Goal: Task Accomplishment & Management: Manage account settings

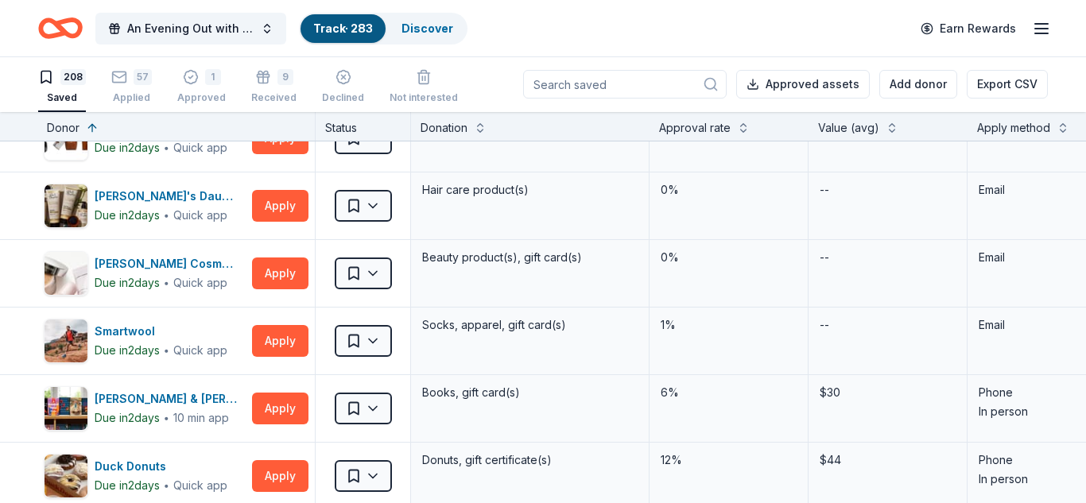
scroll to position [3237, 1]
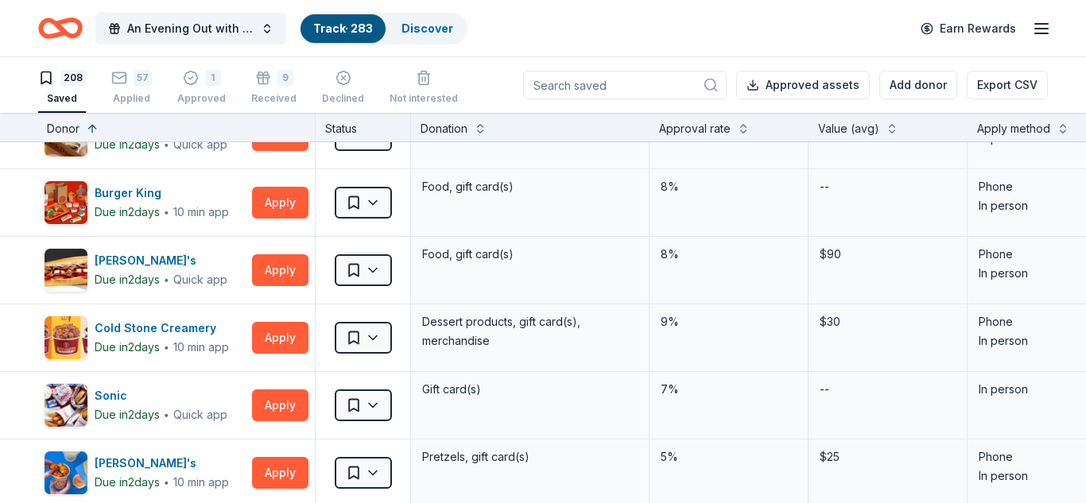
click at [0, 61] on div "208 Saved 57 Applied 1 Approved 9 Received Declined Not interested Approved ass…" at bounding box center [543, 85] width 1086 height 56
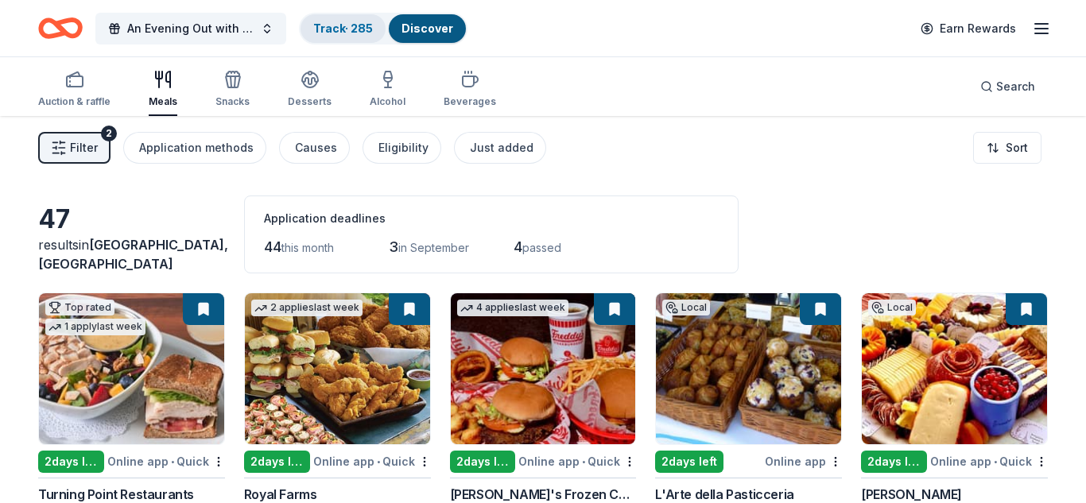
click at [353, 22] on link "Track · 285" at bounding box center [343, 28] width 60 height 14
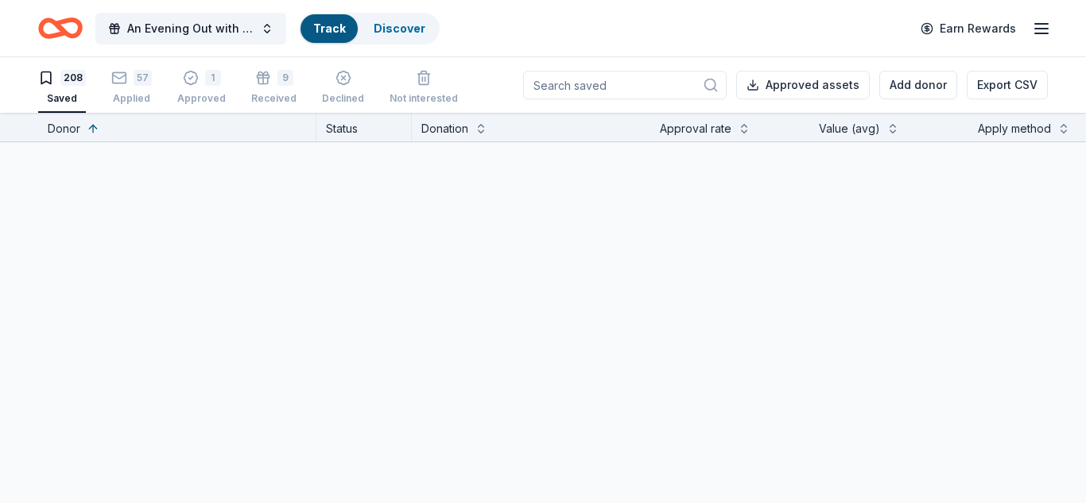
scroll to position [1, 0]
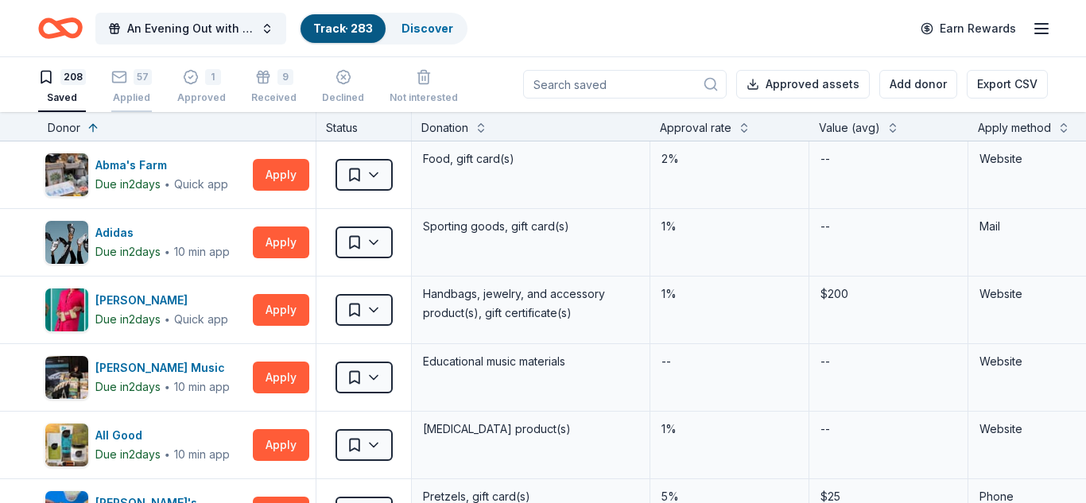
click at [139, 88] on div "57 Applied" at bounding box center [131, 86] width 41 height 35
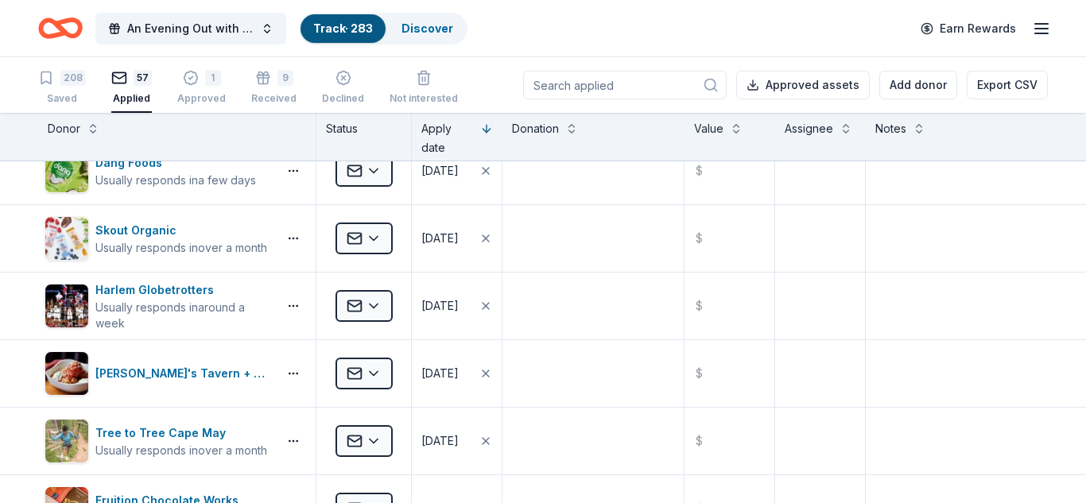
scroll to position [576, 0]
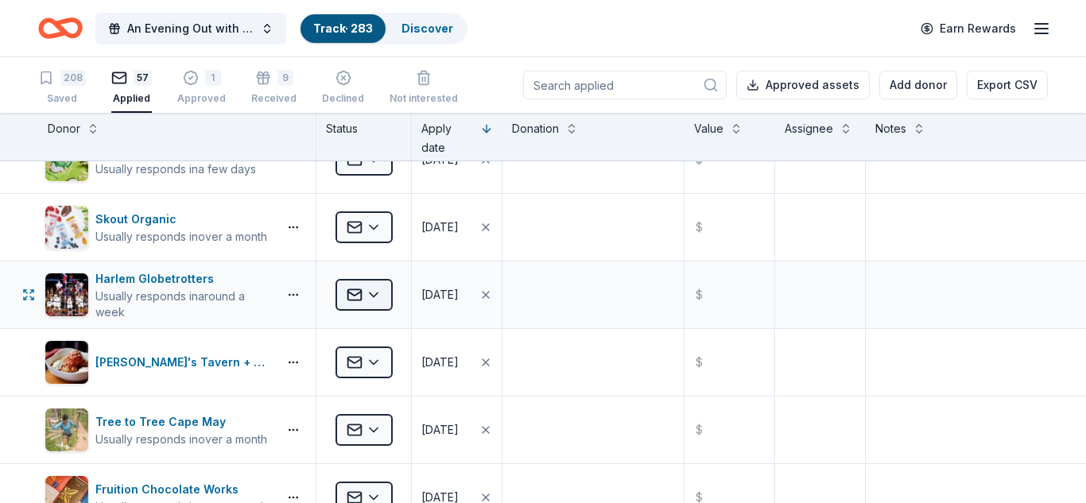
click at [373, 296] on html "An Evening Out with The Pride Center of NJ Track · 283 Discover Earn Rewards 20…" at bounding box center [543, 251] width 1086 height 503
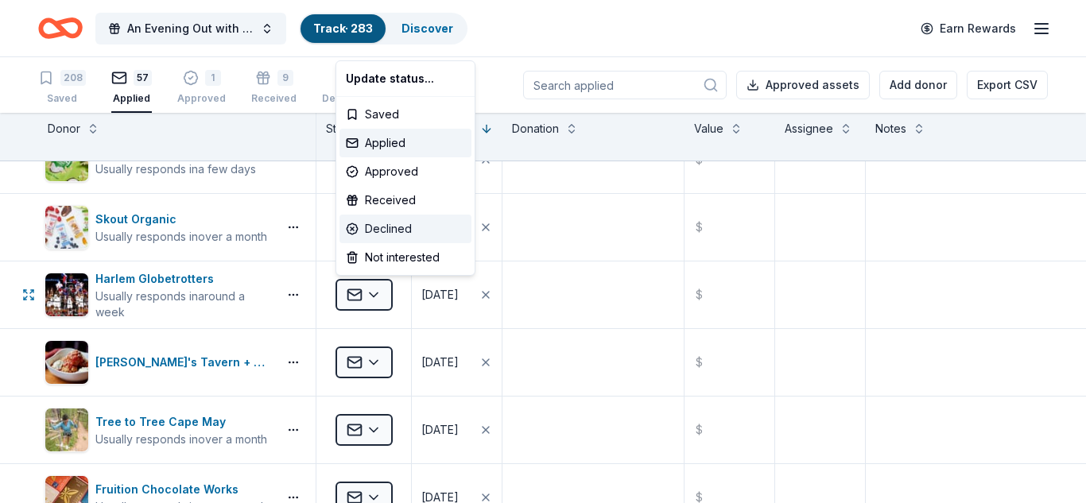
click at [388, 235] on div "Declined" at bounding box center [406, 229] width 132 height 29
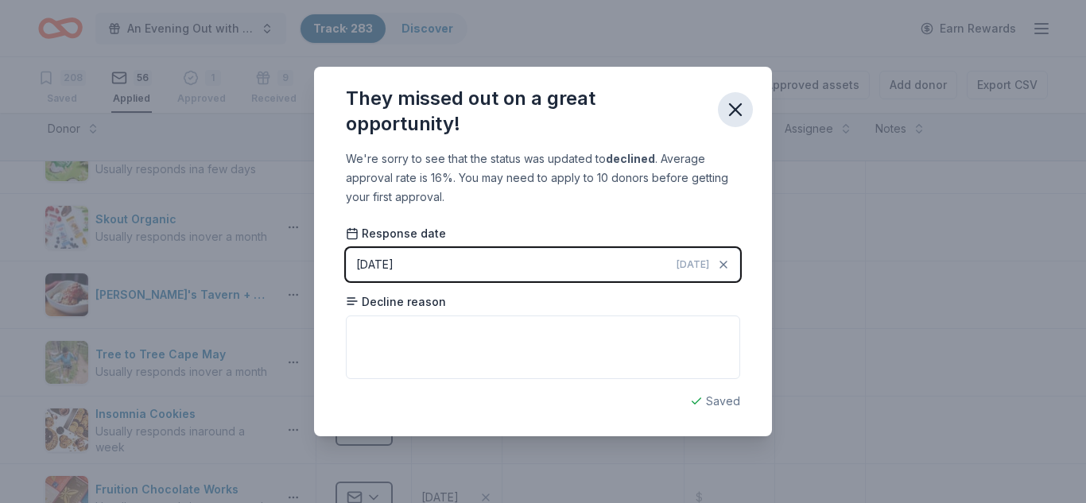
click at [738, 110] on icon "button" at bounding box center [736, 110] width 22 height 22
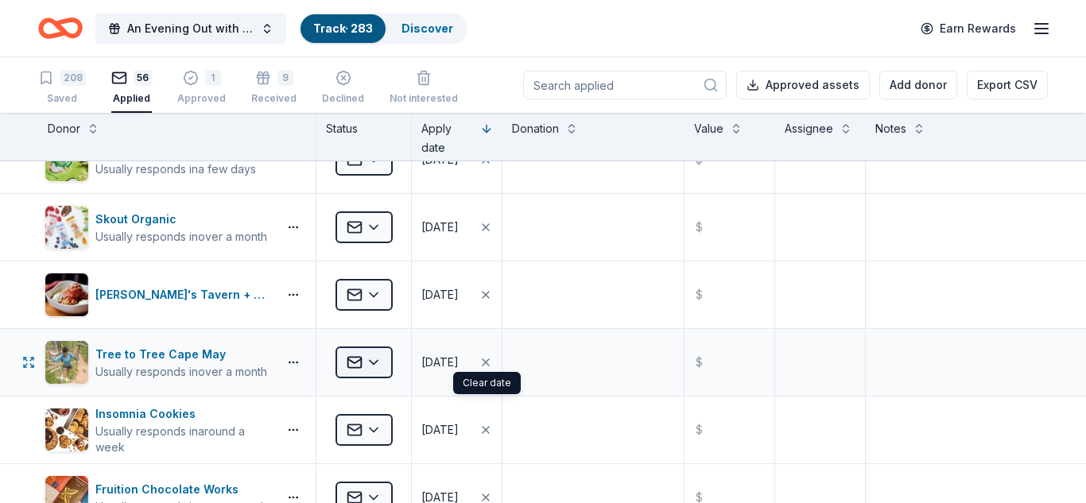
click at [374, 362] on html "An Evening Out with The Pride Center of NJ Track · 283 Discover Earn Rewards 20…" at bounding box center [543, 251] width 1086 height 503
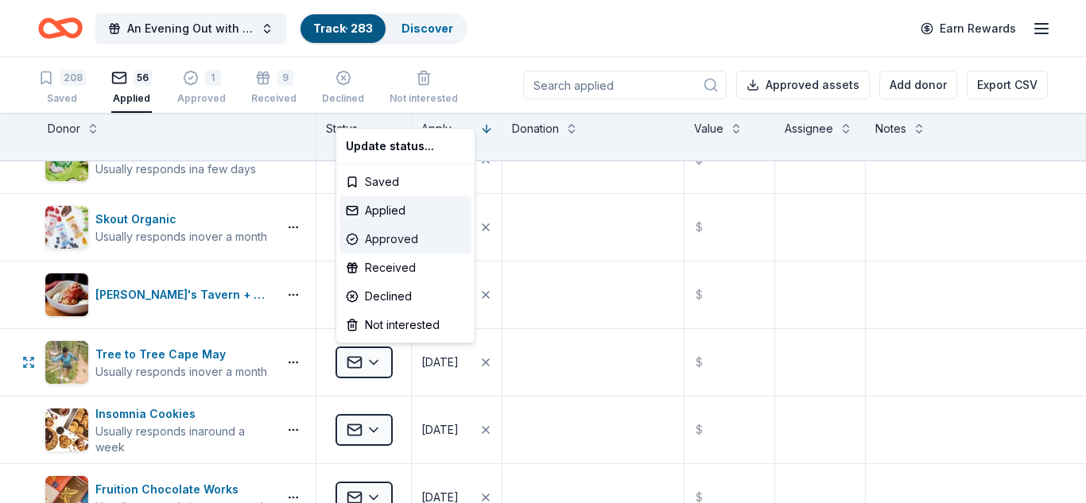
click at [396, 243] on div "Approved" at bounding box center [406, 239] width 132 height 29
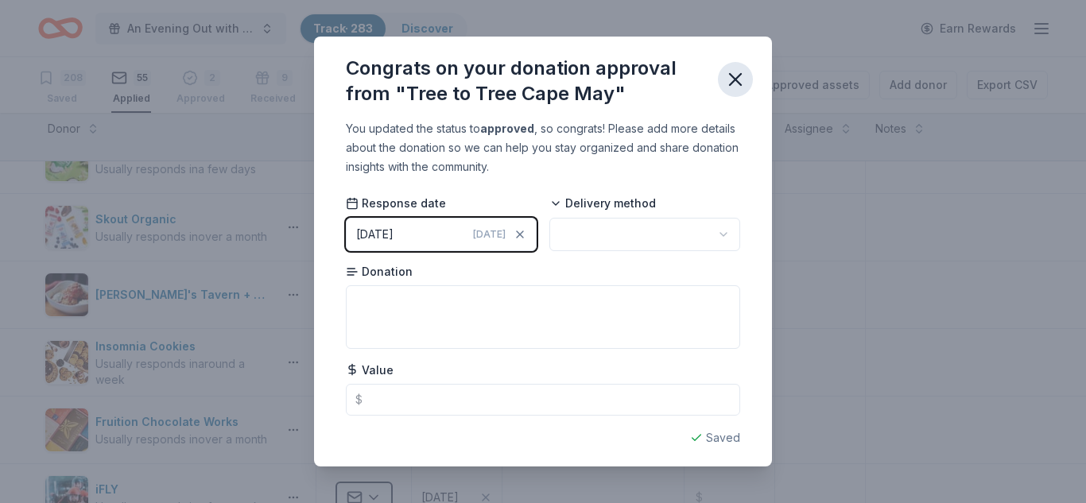
click at [735, 77] on icon "button" at bounding box center [736, 79] width 22 height 22
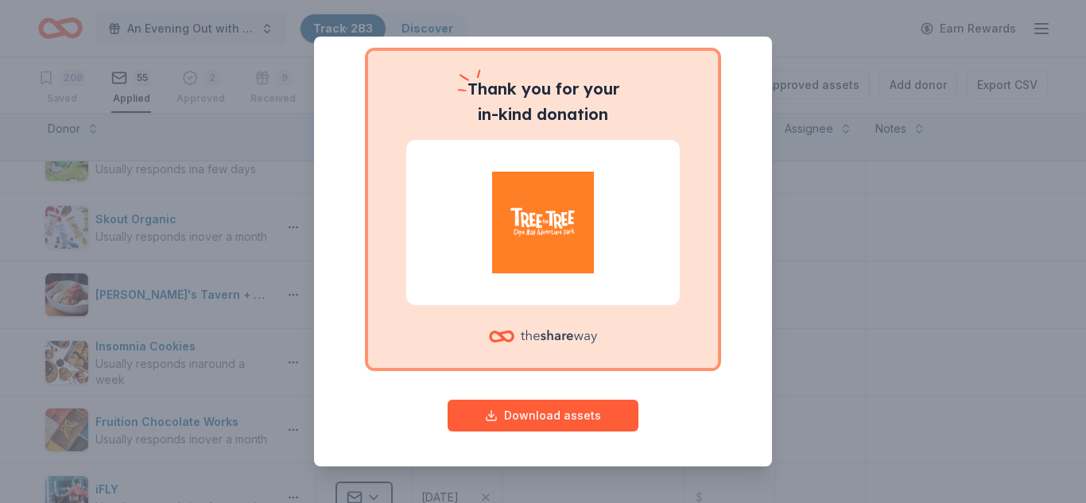
scroll to position [0, 0]
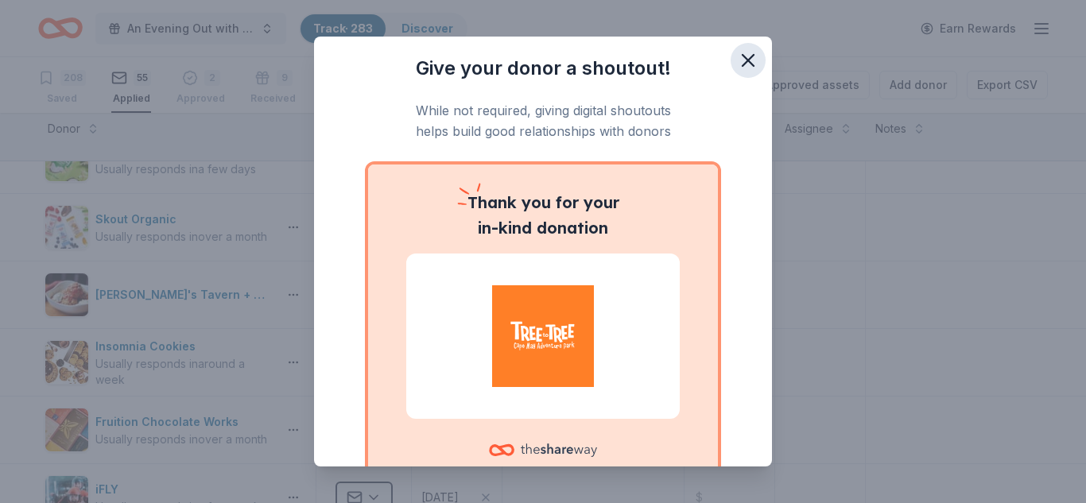
click at [752, 61] on icon "button" at bounding box center [748, 60] width 22 height 22
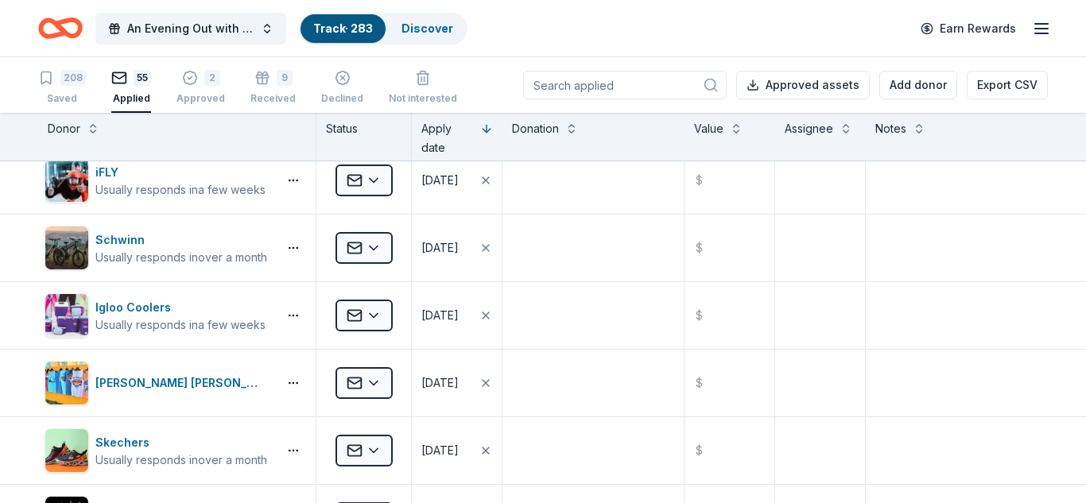
scroll to position [911, 0]
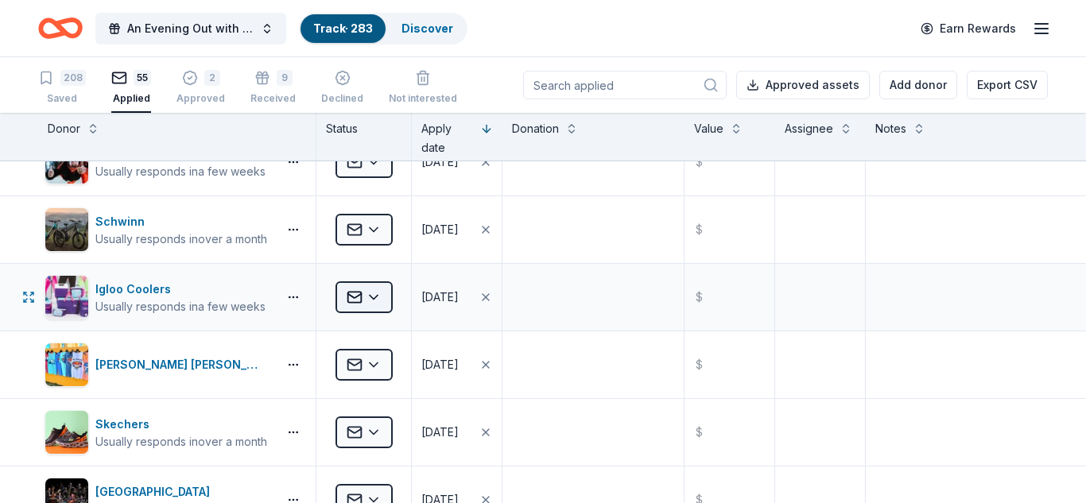
click at [379, 296] on html "An Evening Out with The Pride Center of NJ Track · 283 Discover Earn Rewards 20…" at bounding box center [543, 251] width 1086 height 503
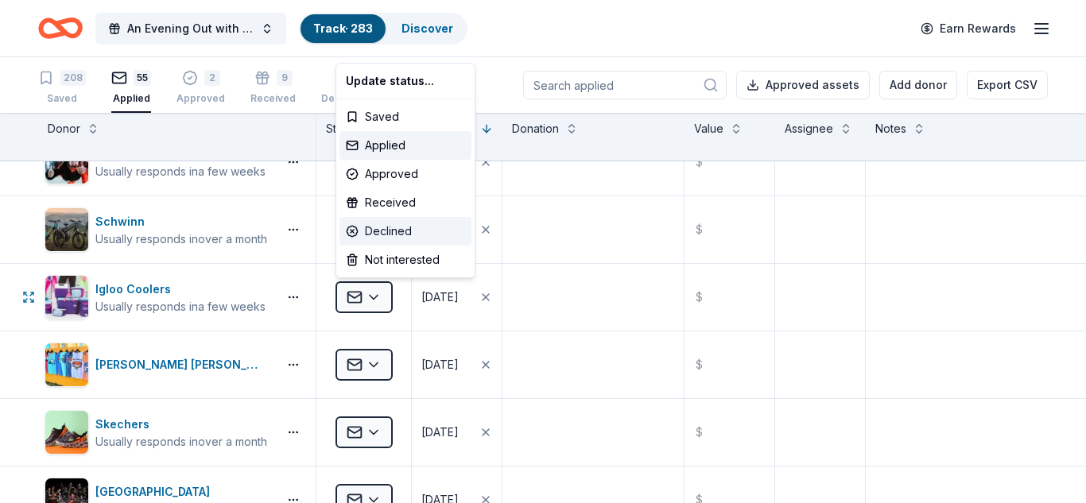
click at [395, 229] on div "Declined" at bounding box center [406, 231] width 132 height 29
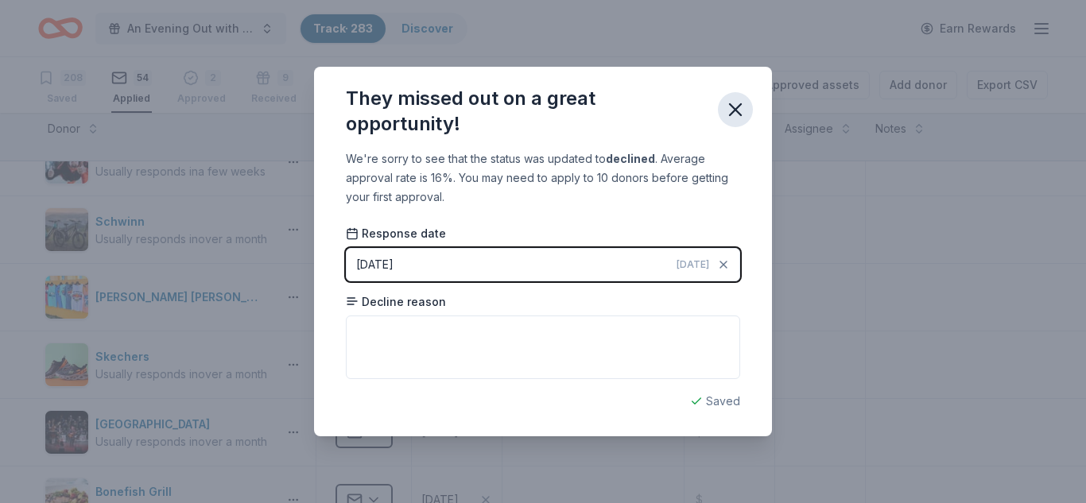
click at [734, 110] on icon "button" at bounding box center [735, 109] width 11 height 11
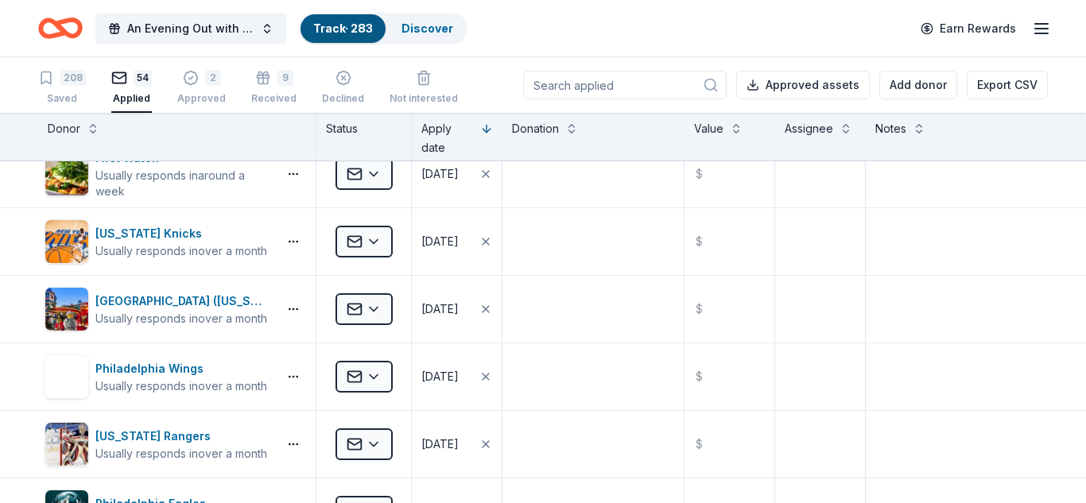
scroll to position [2186, 0]
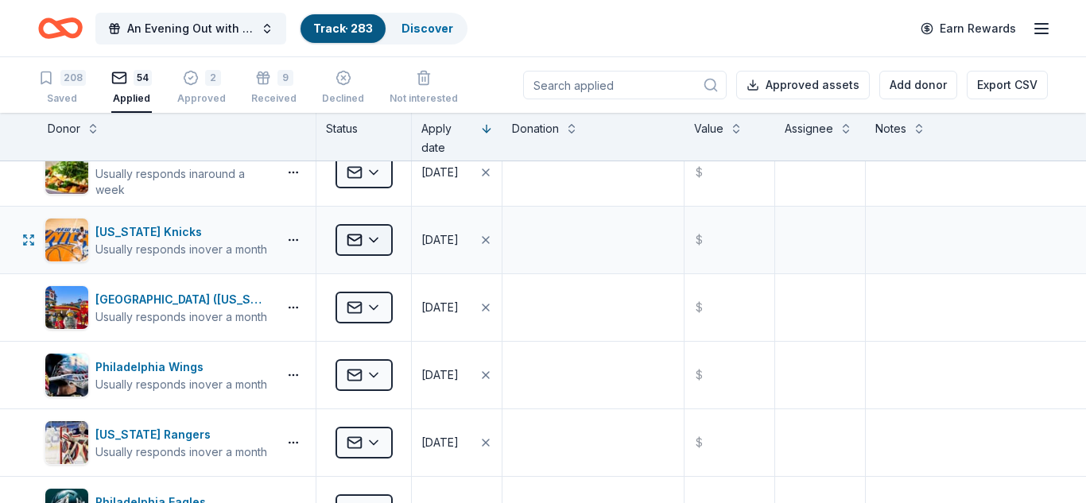
click at [375, 239] on html "An Evening Out with The Pride Center of NJ Track · 283 Discover Earn Rewards 20…" at bounding box center [543, 251] width 1086 height 503
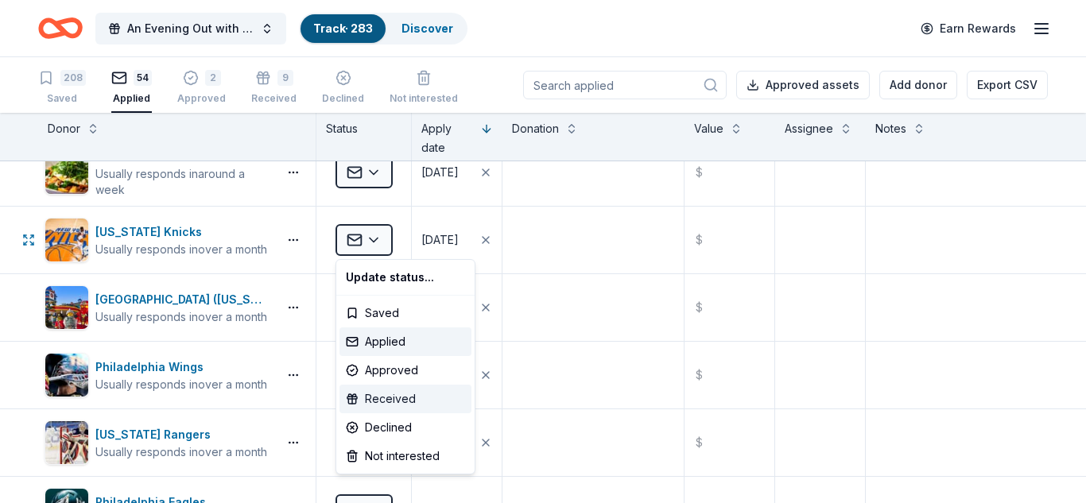
click at [379, 399] on div "Received" at bounding box center [406, 399] width 132 height 29
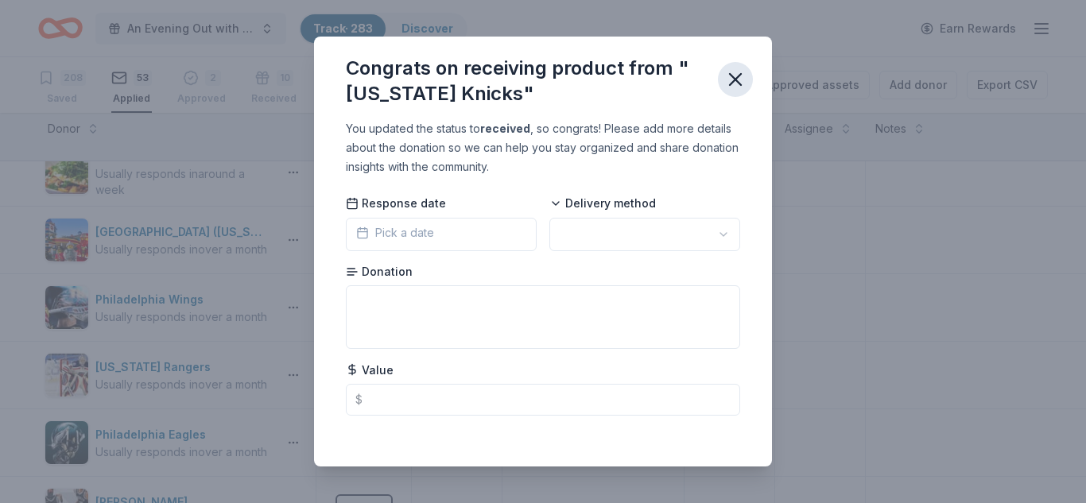
click at [739, 80] on icon "button" at bounding box center [736, 79] width 22 height 22
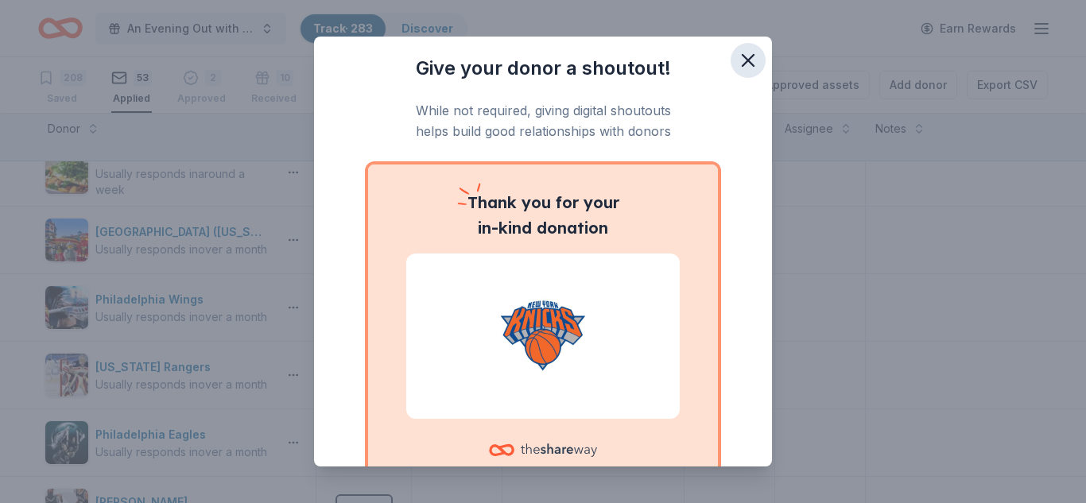
click at [750, 57] on icon "button" at bounding box center [748, 60] width 11 height 11
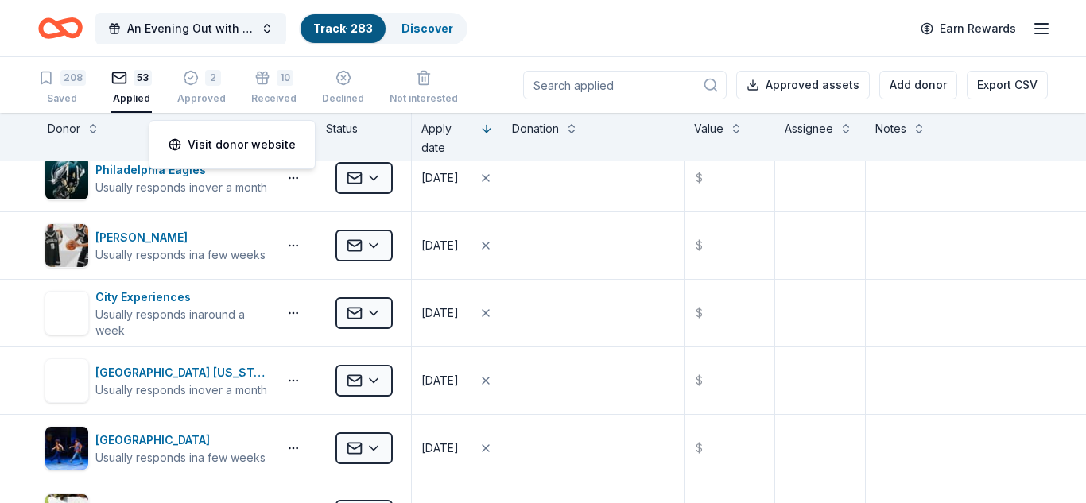
scroll to position [2455, 0]
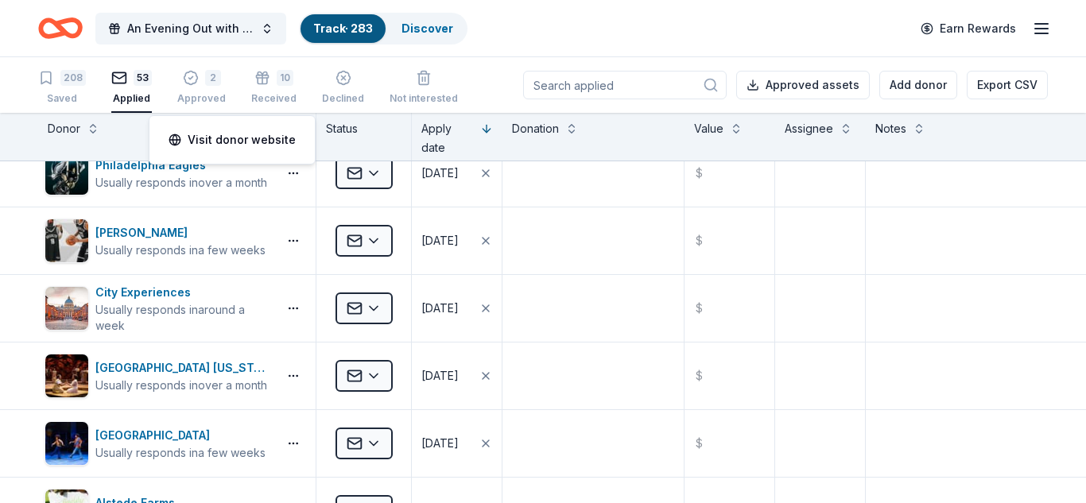
click at [611, 43] on html "An Evening Out with The Pride Center of NJ Track · 283 Discover Earn Rewards 20…" at bounding box center [543, 251] width 1086 height 503
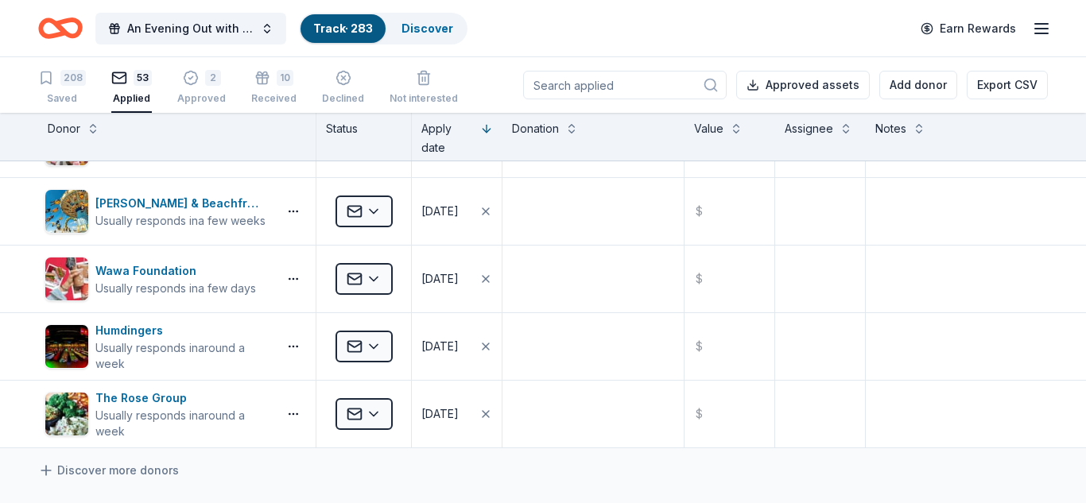
scroll to position [3322, 0]
